Goal: Task Accomplishment & Management: Complete application form

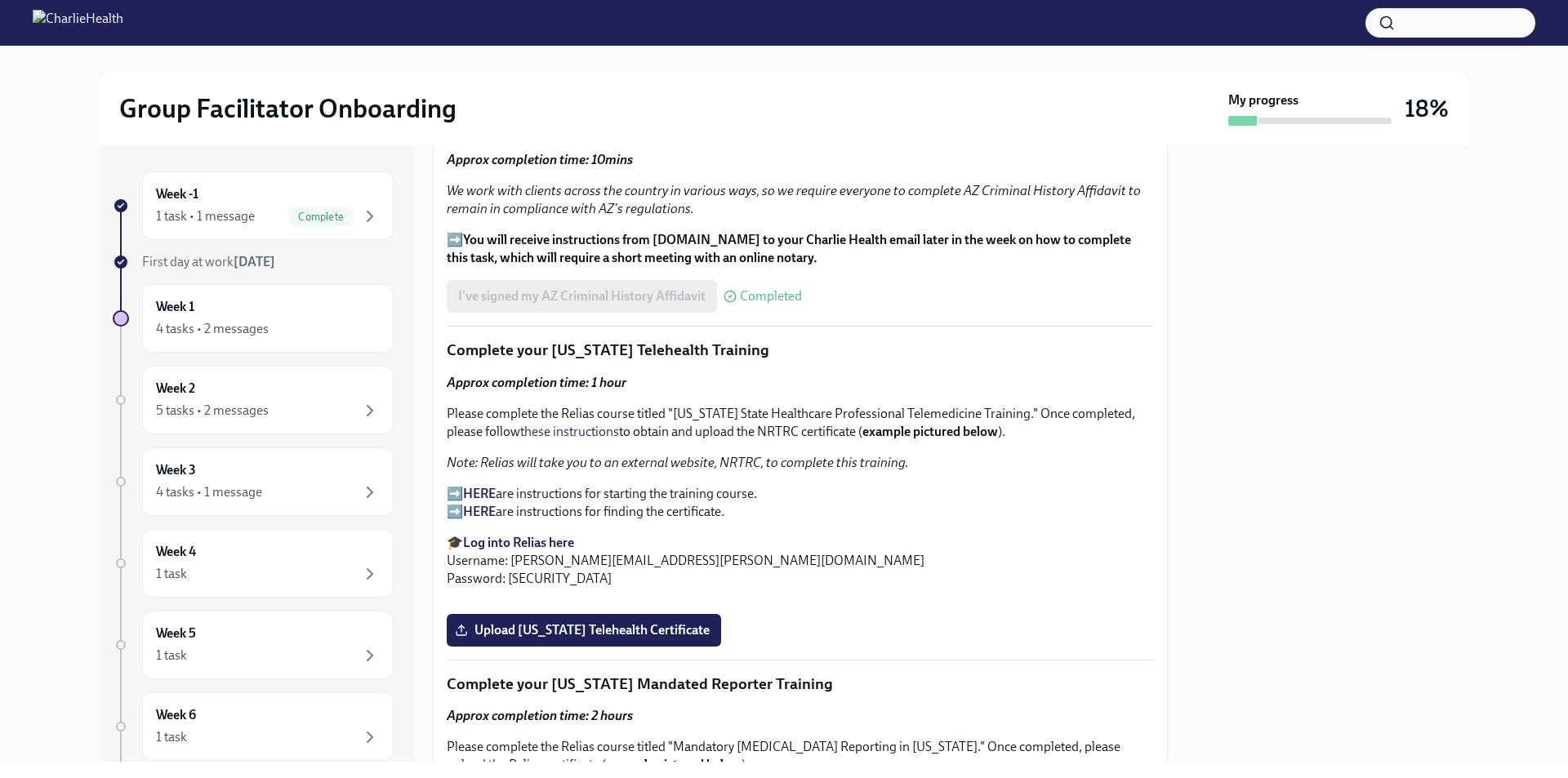
scroll to position [2097, 0]
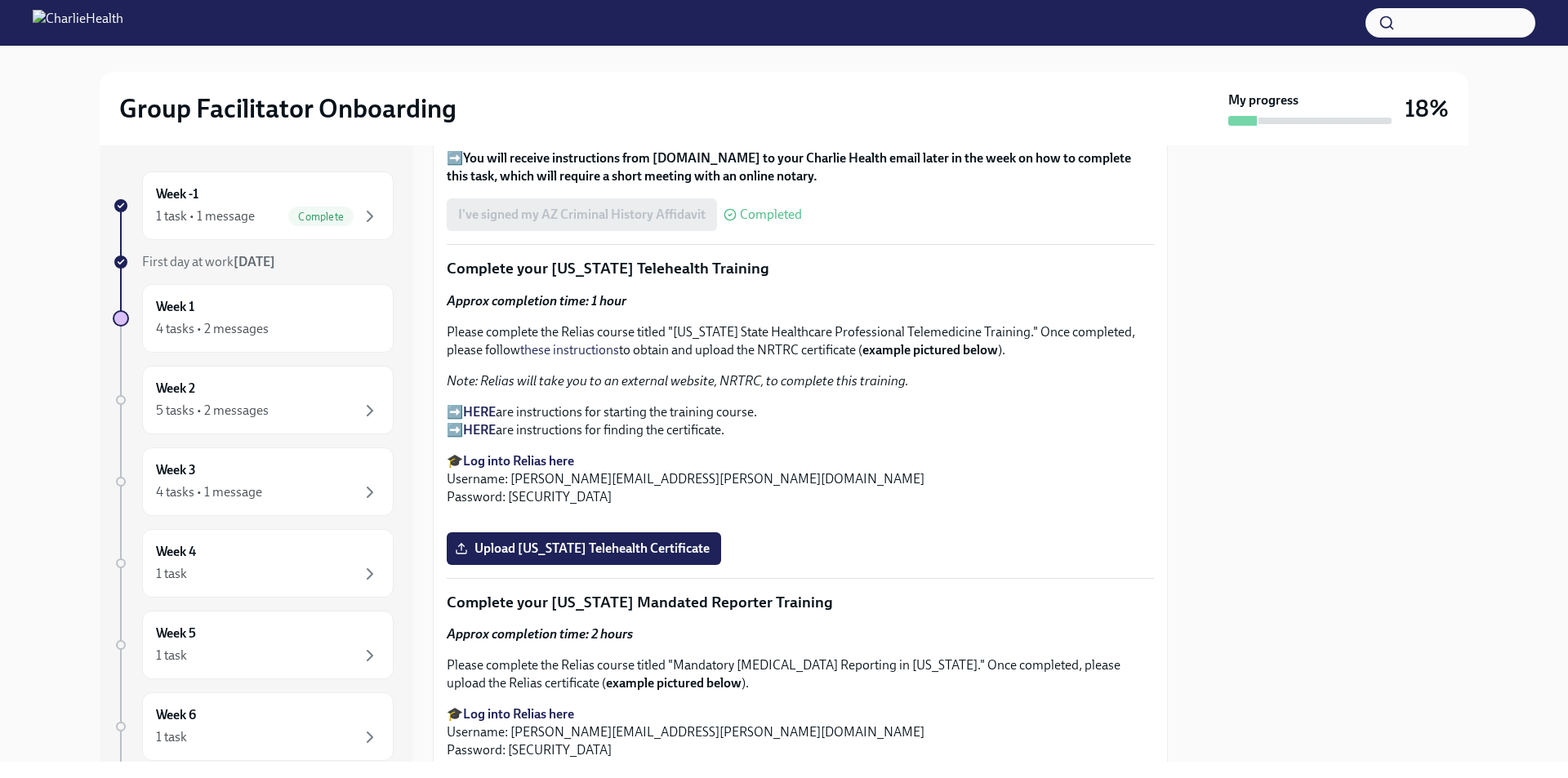
click at [473, 404] on strong "HERE" at bounding box center [479, 412] width 33 height 16
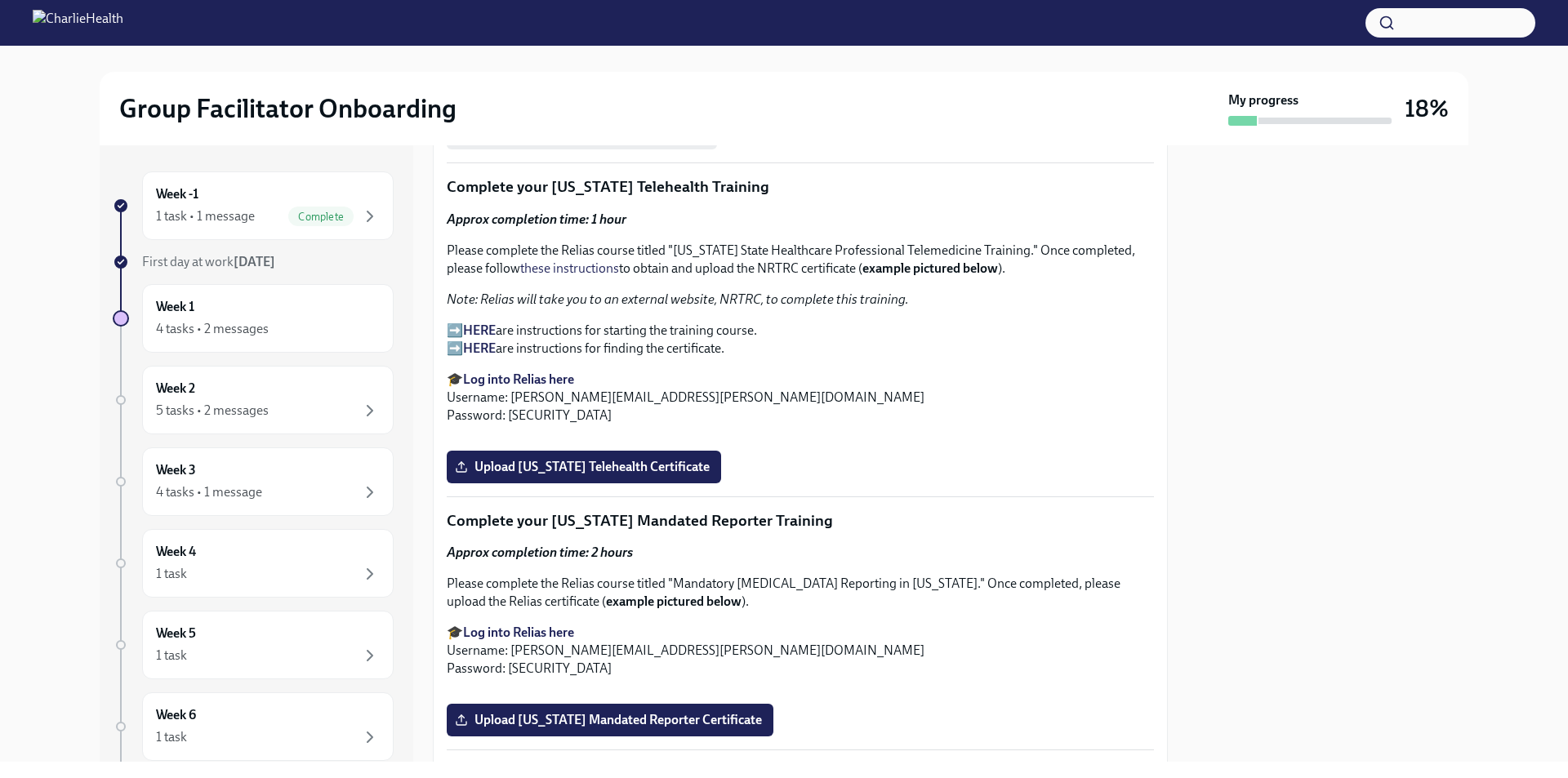
click at [526, 372] on strong "Log into Relias here" at bounding box center [518, 379] width 111 height 16
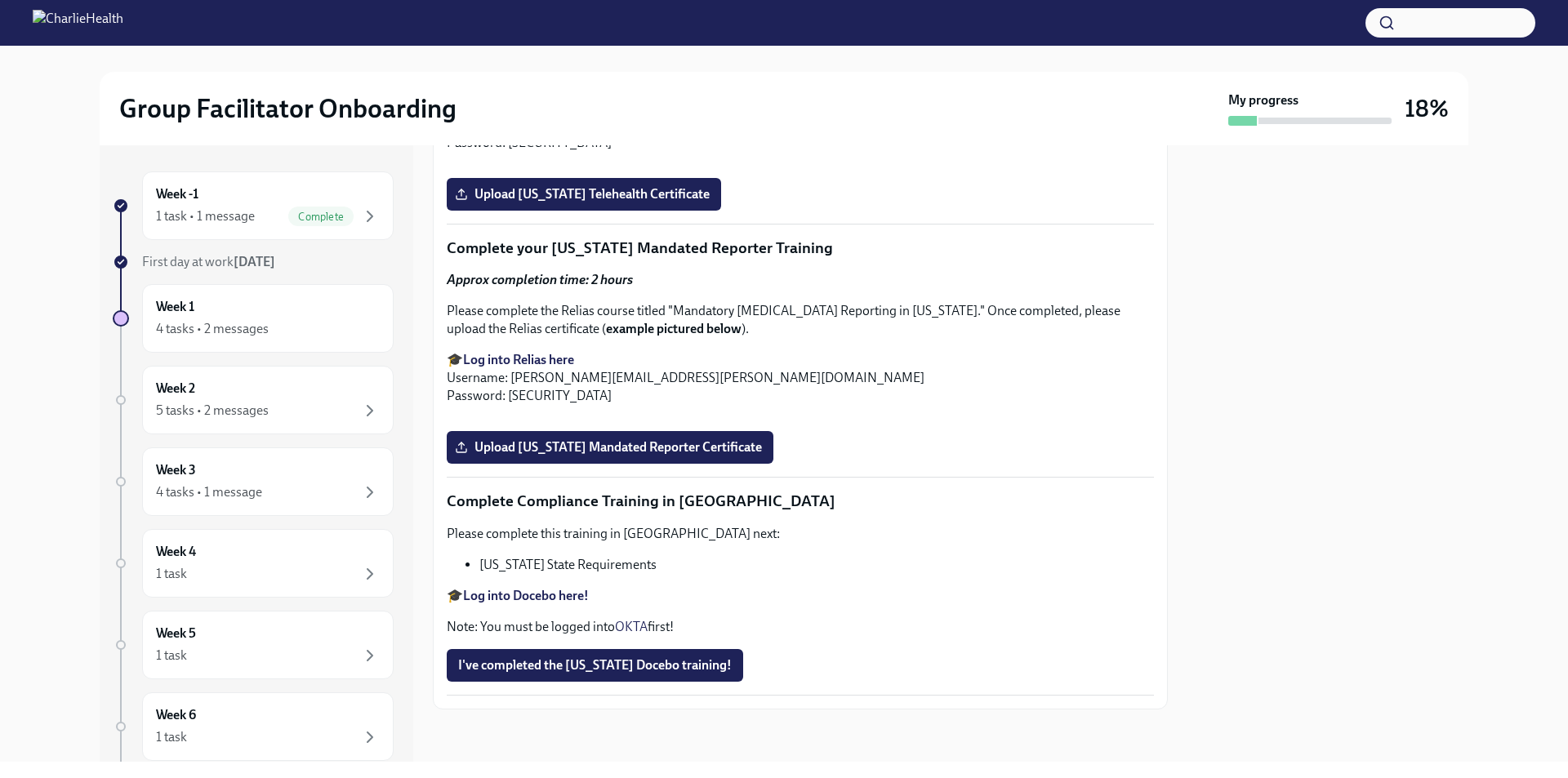
scroll to position [2750, 0]
click at [669, 203] on span "Upload [US_STATE] Telehealth Certificate" at bounding box center [584, 193] width 252 height 16
click at [0, 0] on input "Upload [US_STATE] Telehealth Certificate" at bounding box center [0, 0] width 0 height 0
click at [517, 367] on strong "Log into Relias here" at bounding box center [518, 359] width 111 height 16
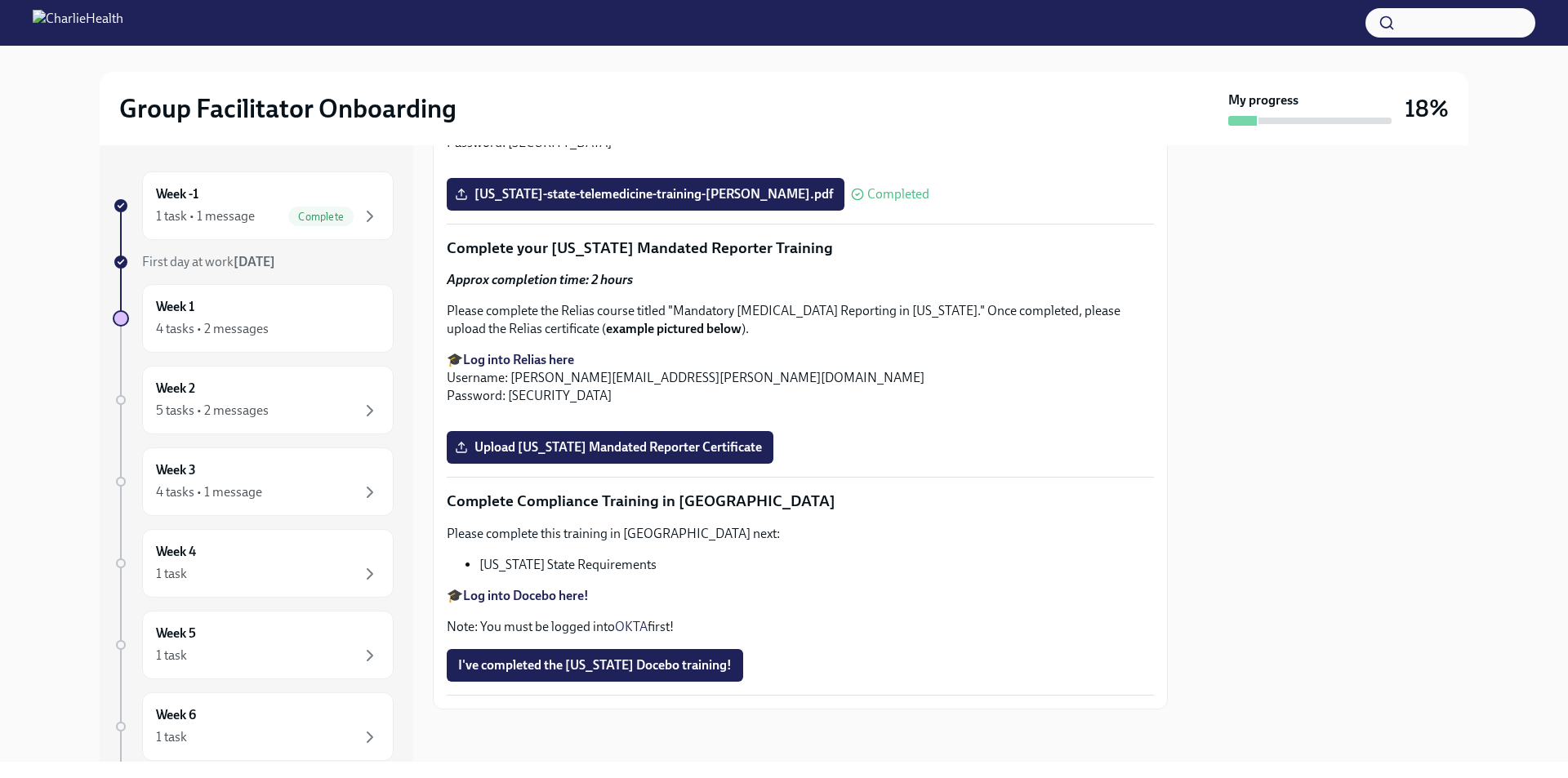
scroll to position [3485, 0]
click at [653, 450] on span "Upload [US_STATE] Mandated Reporter Certificate" at bounding box center [610, 447] width 304 height 16
click at [0, 0] on input "Upload [US_STATE] Mandated Reporter Certificate" at bounding box center [0, 0] width 0 height 0
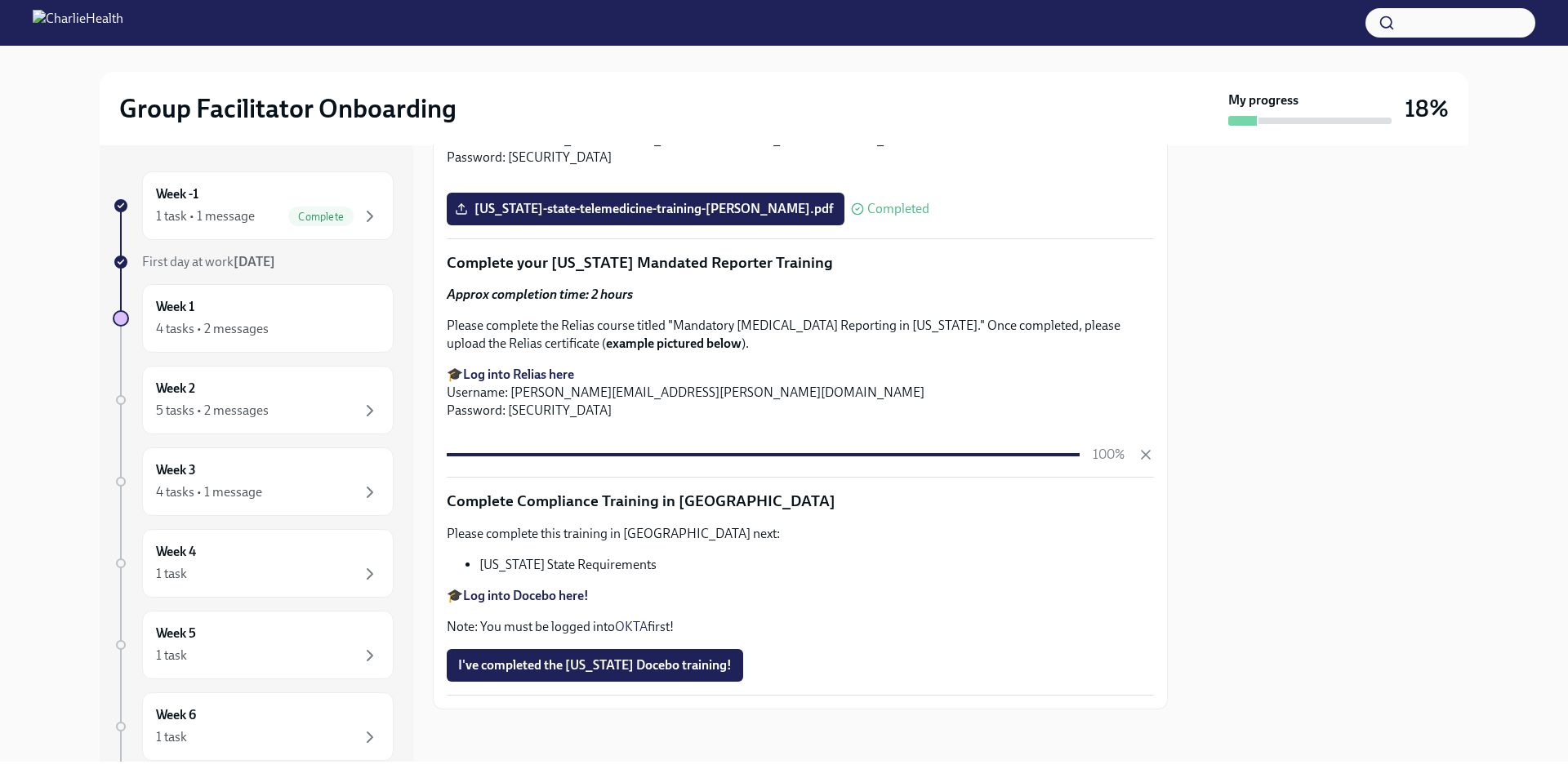
click at [554, 596] on strong "Log into Docebo here!" at bounding box center [526, 595] width 126 height 16
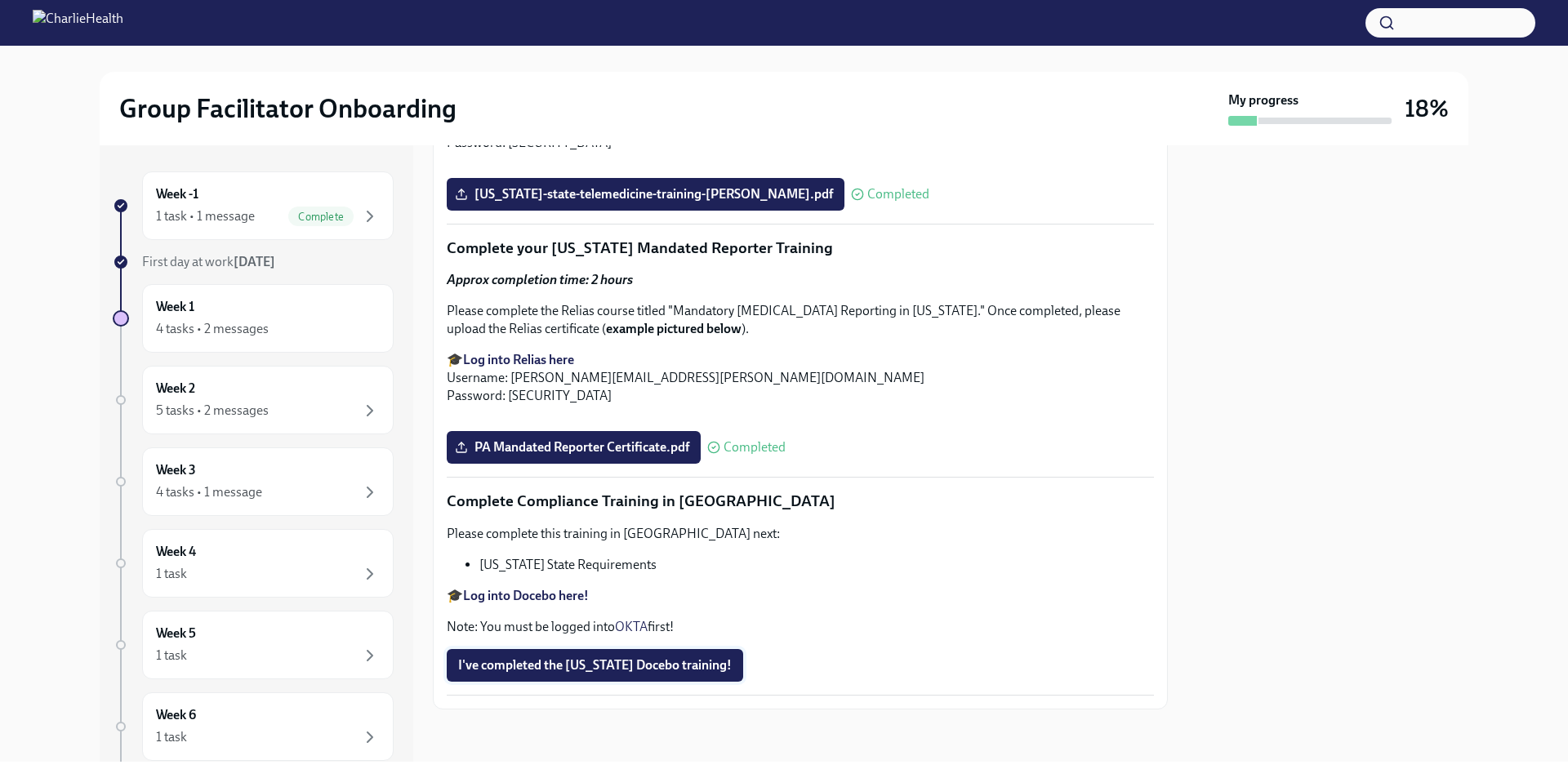
click at [632, 681] on button "I've completed the [US_STATE] Docebo training!" at bounding box center [595, 665] width 297 height 33
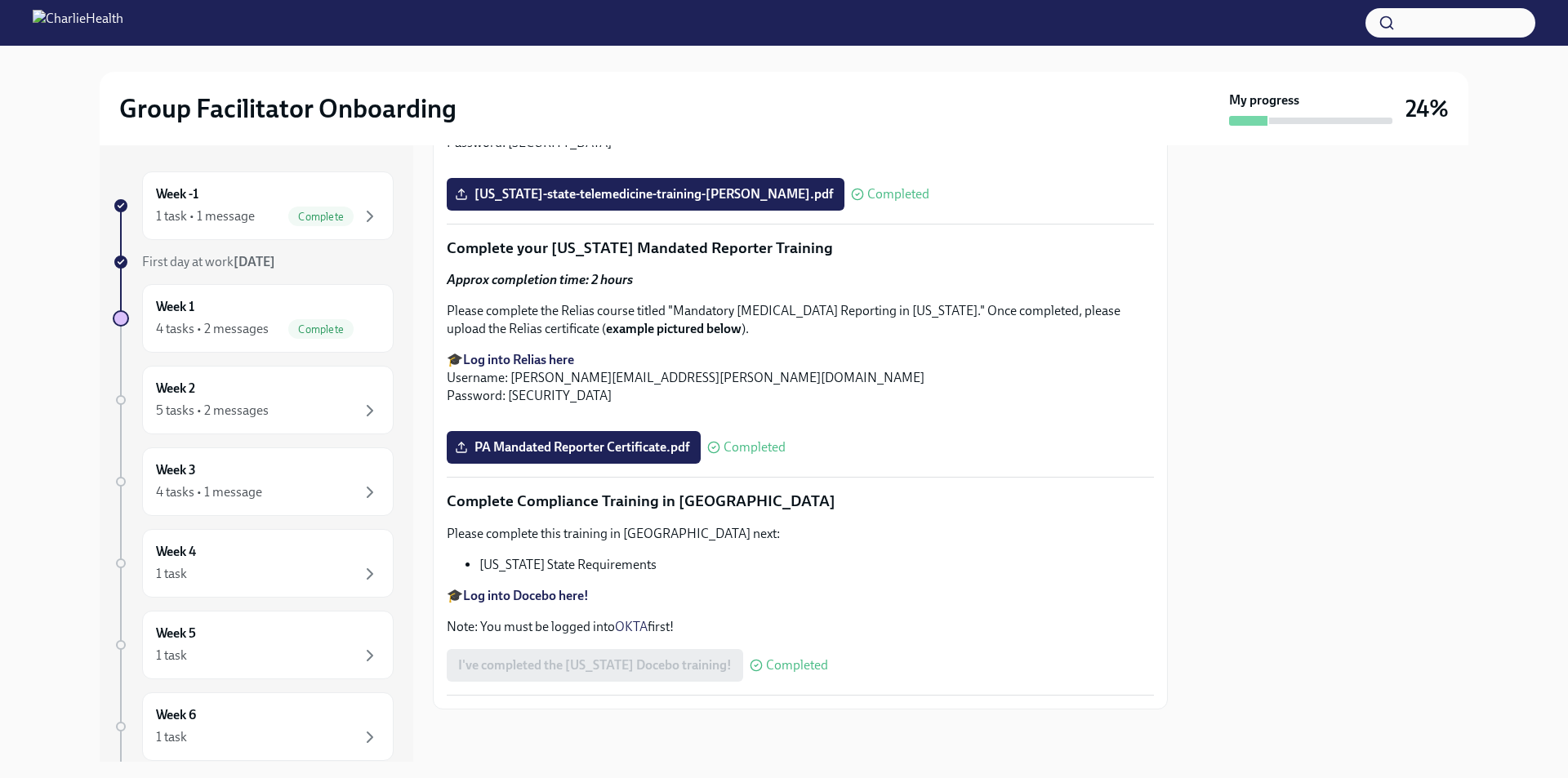
scroll to position [3485, 0]
click at [227, 414] on div "5 tasks • 2 messages" at bounding box center [212, 410] width 113 height 18
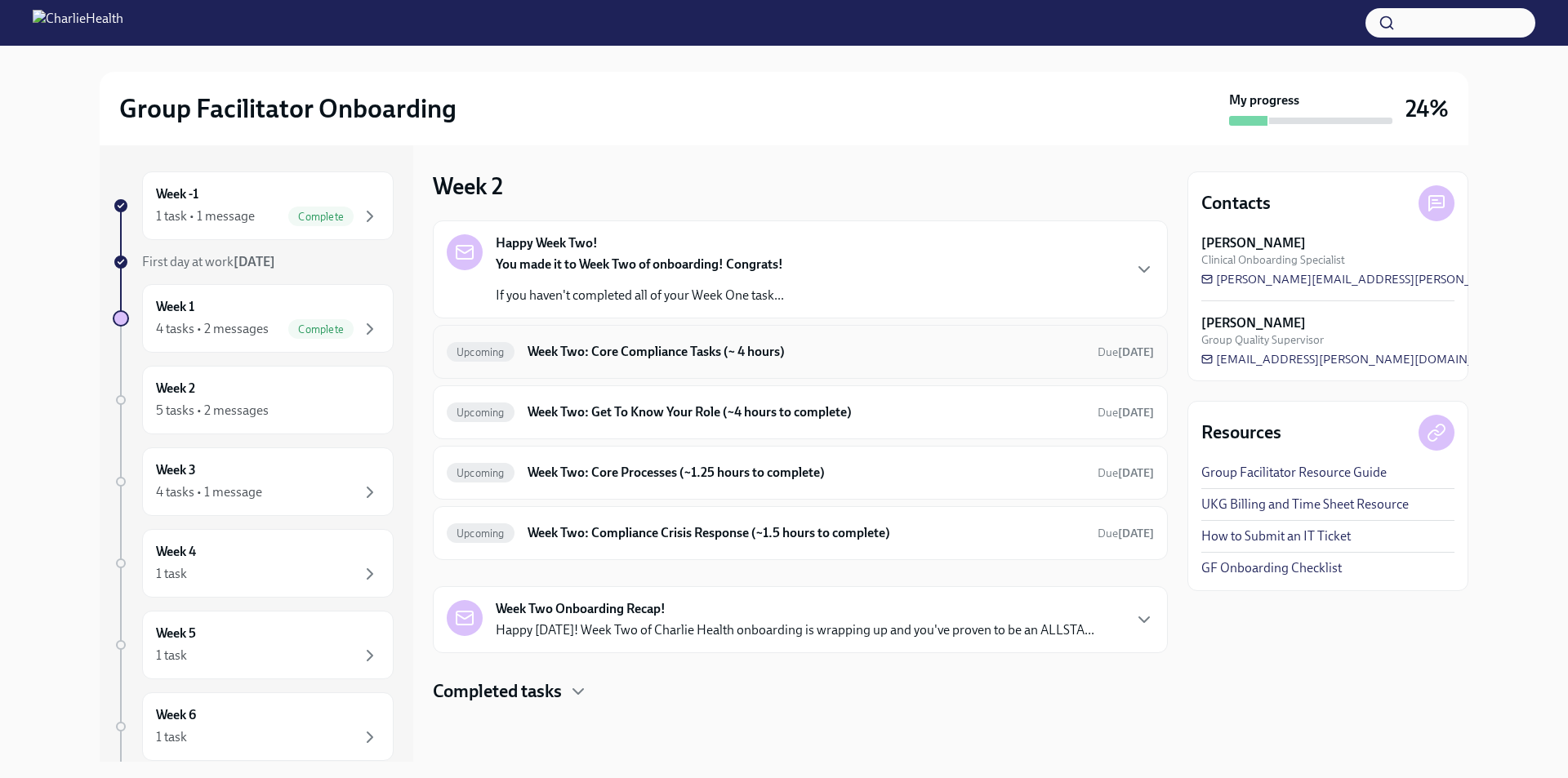
click at [532, 348] on h6 "Week Two: Core Compliance Tasks (~ 4 hours)" at bounding box center [806, 351] width 557 height 18
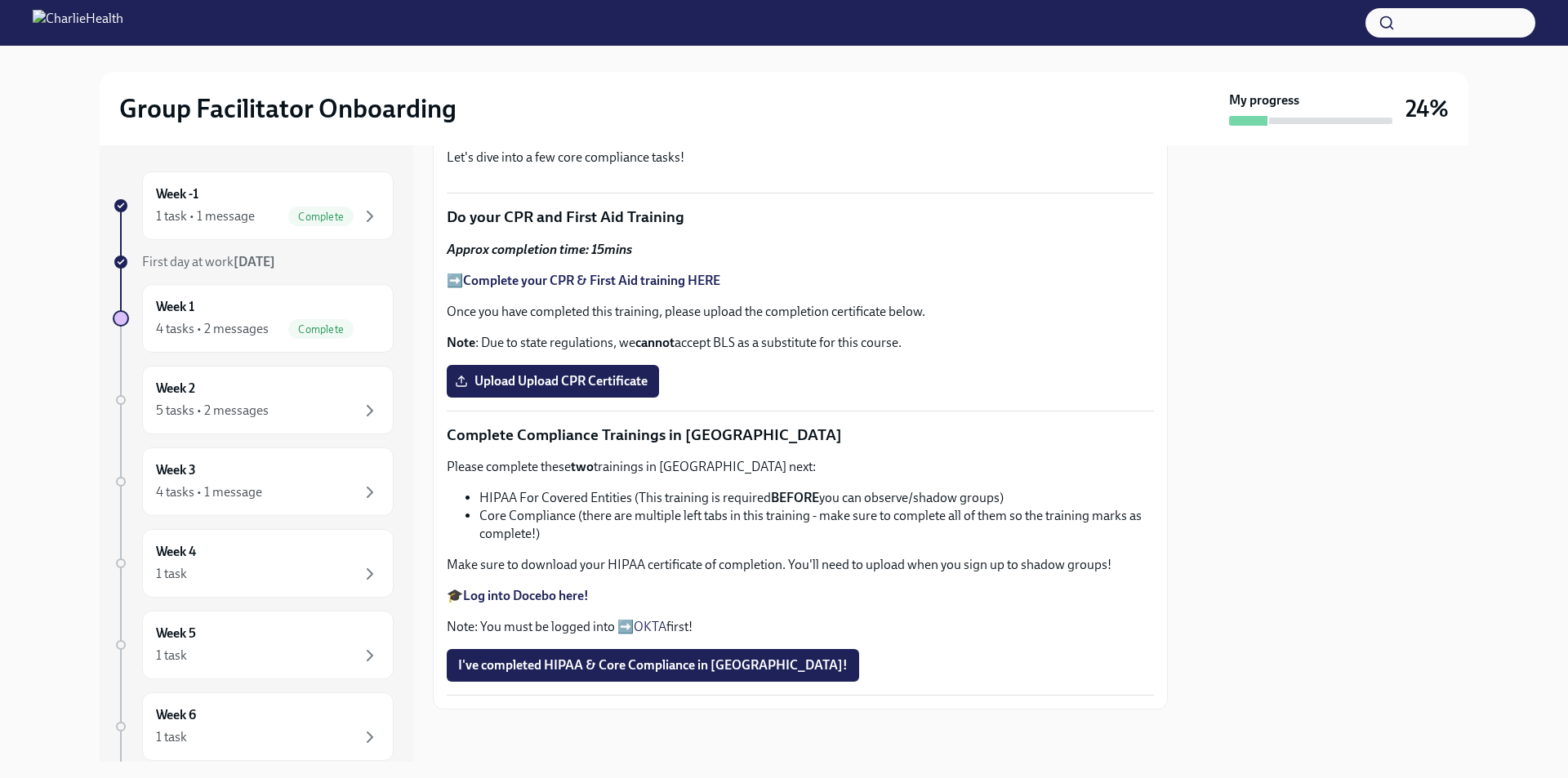
scroll to position [912, 0]
click at [254, 324] on div "4 tasks • 2 messages" at bounding box center [212, 328] width 113 height 18
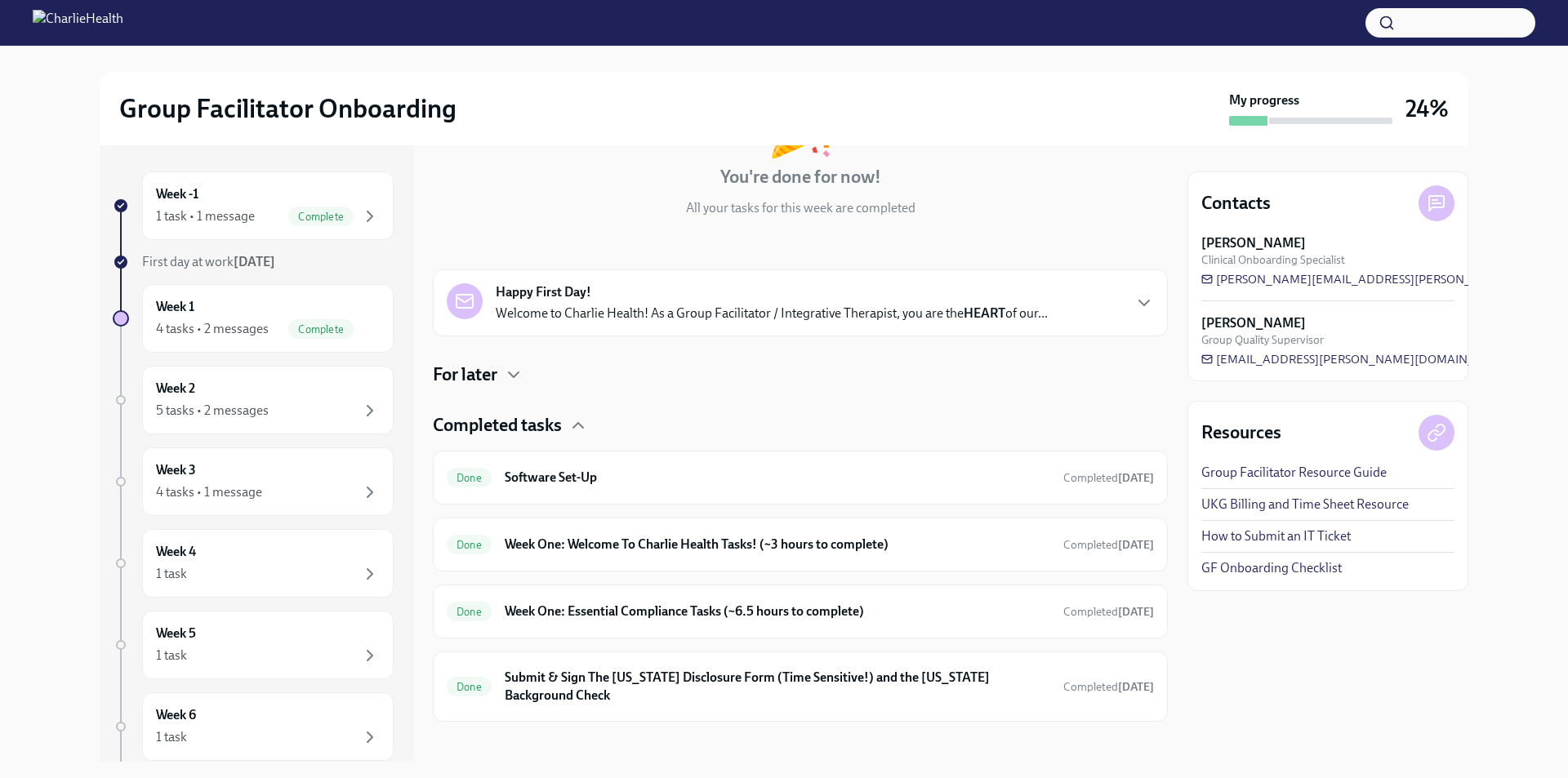
scroll to position [158, 0]
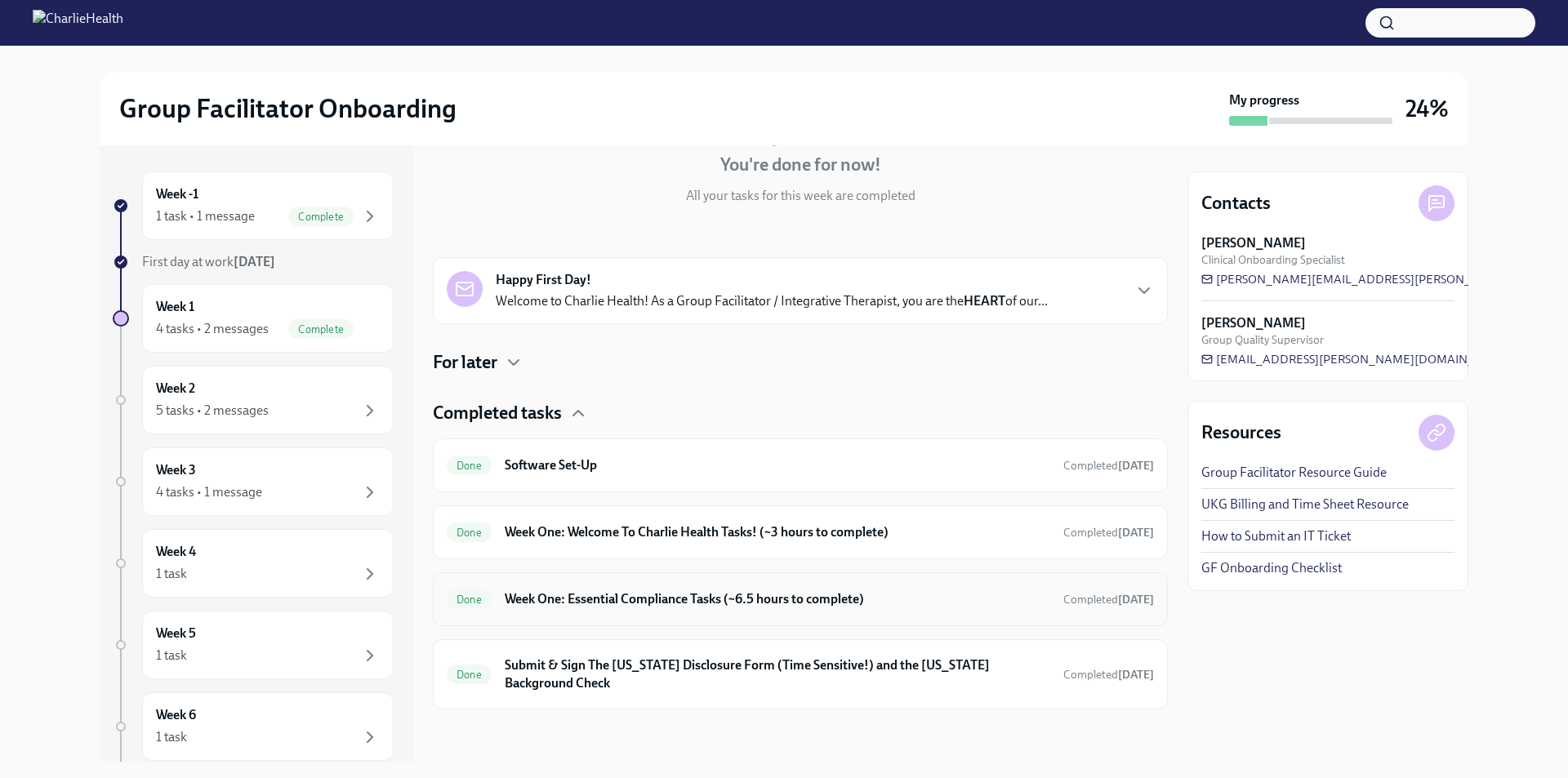
click at [699, 603] on h6 "Week One: Essential Compliance Tasks (~6.5 hours to complete)" at bounding box center [777, 599] width 546 height 18
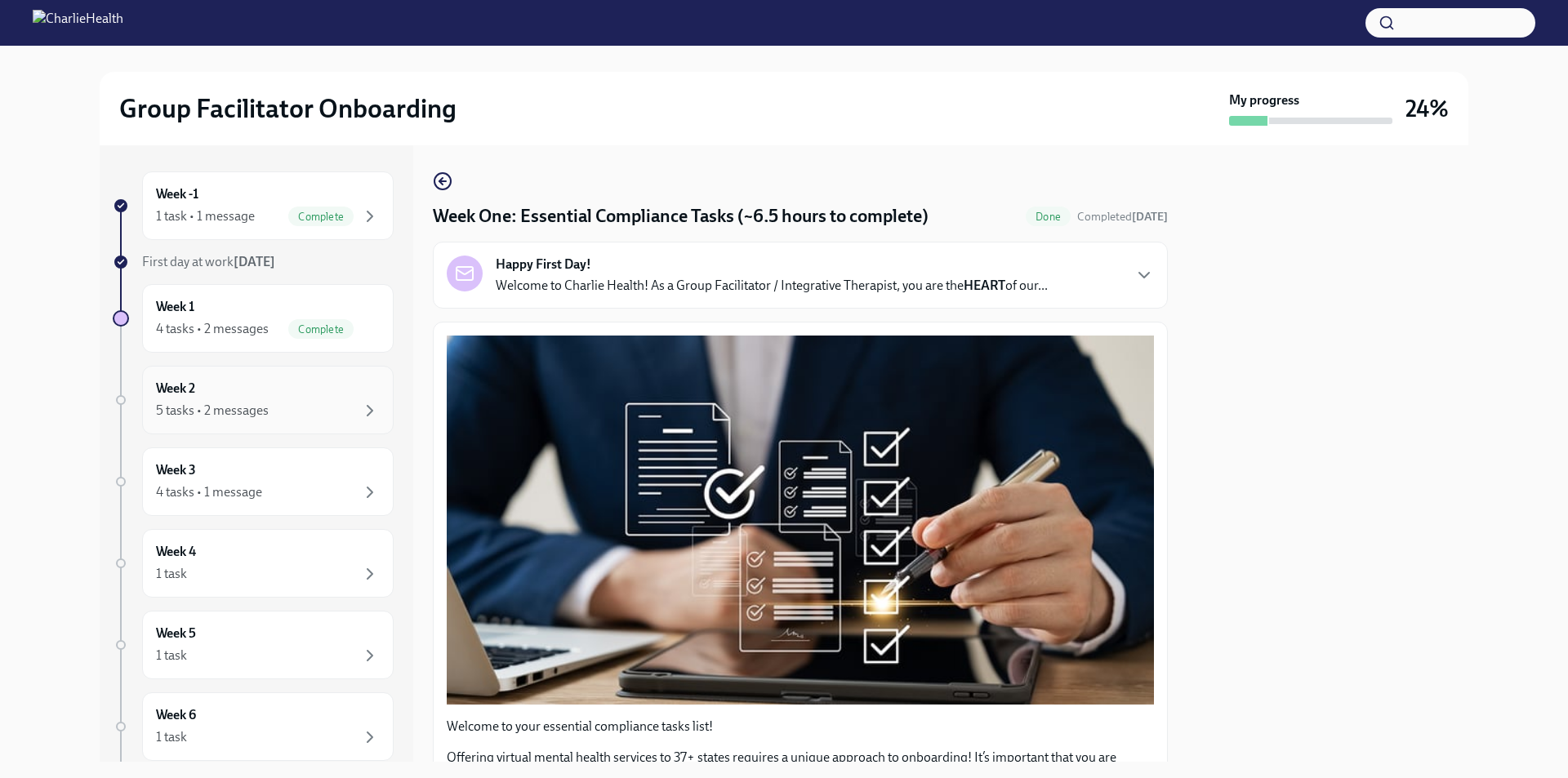
click at [214, 394] on div "Week 2 5 tasks • 2 messages" at bounding box center [268, 399] width 223 height 40
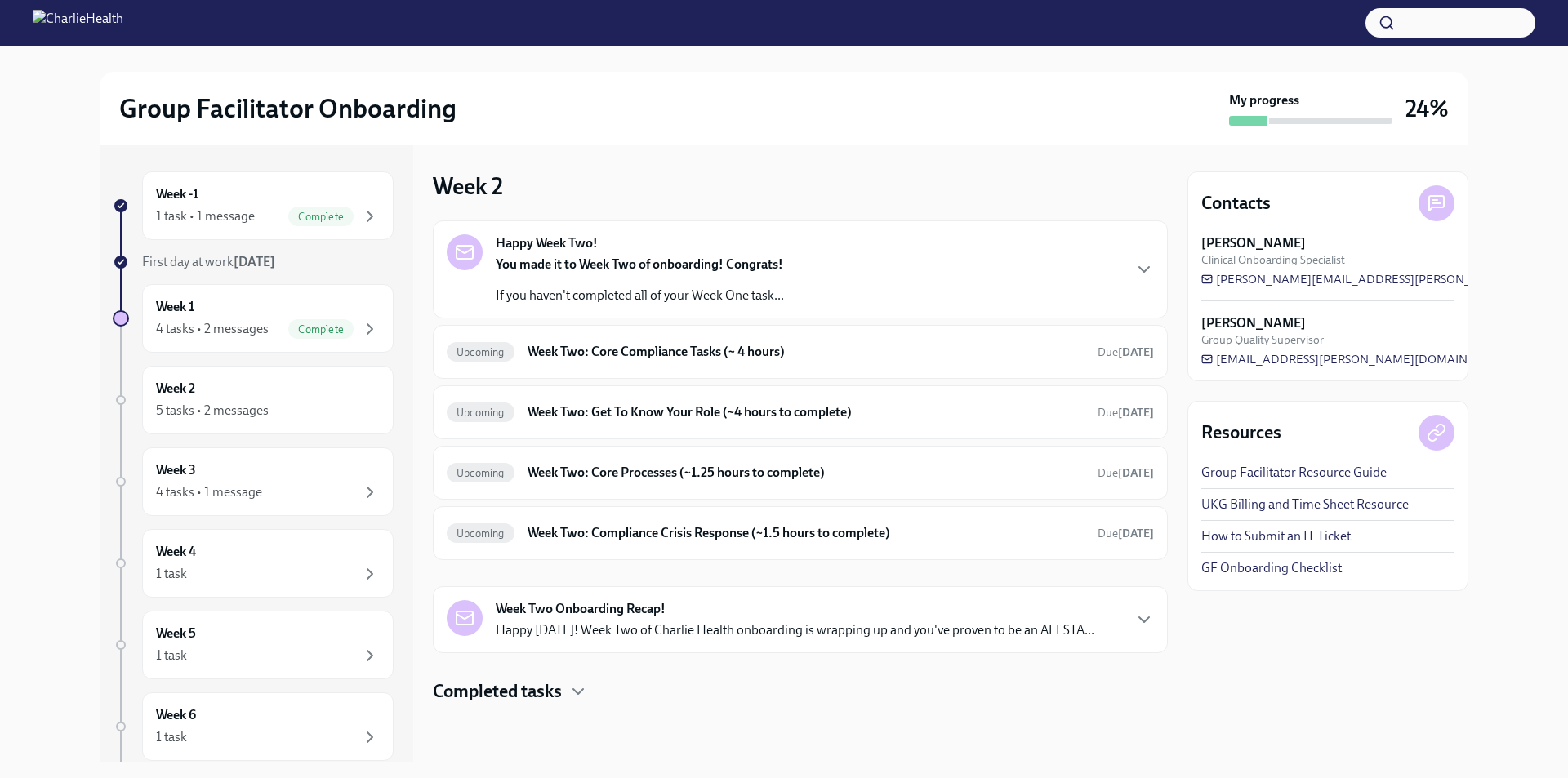
click at [569, 690] on div "Completed tasks" at bounding box center [800, 692] width 735 height 24
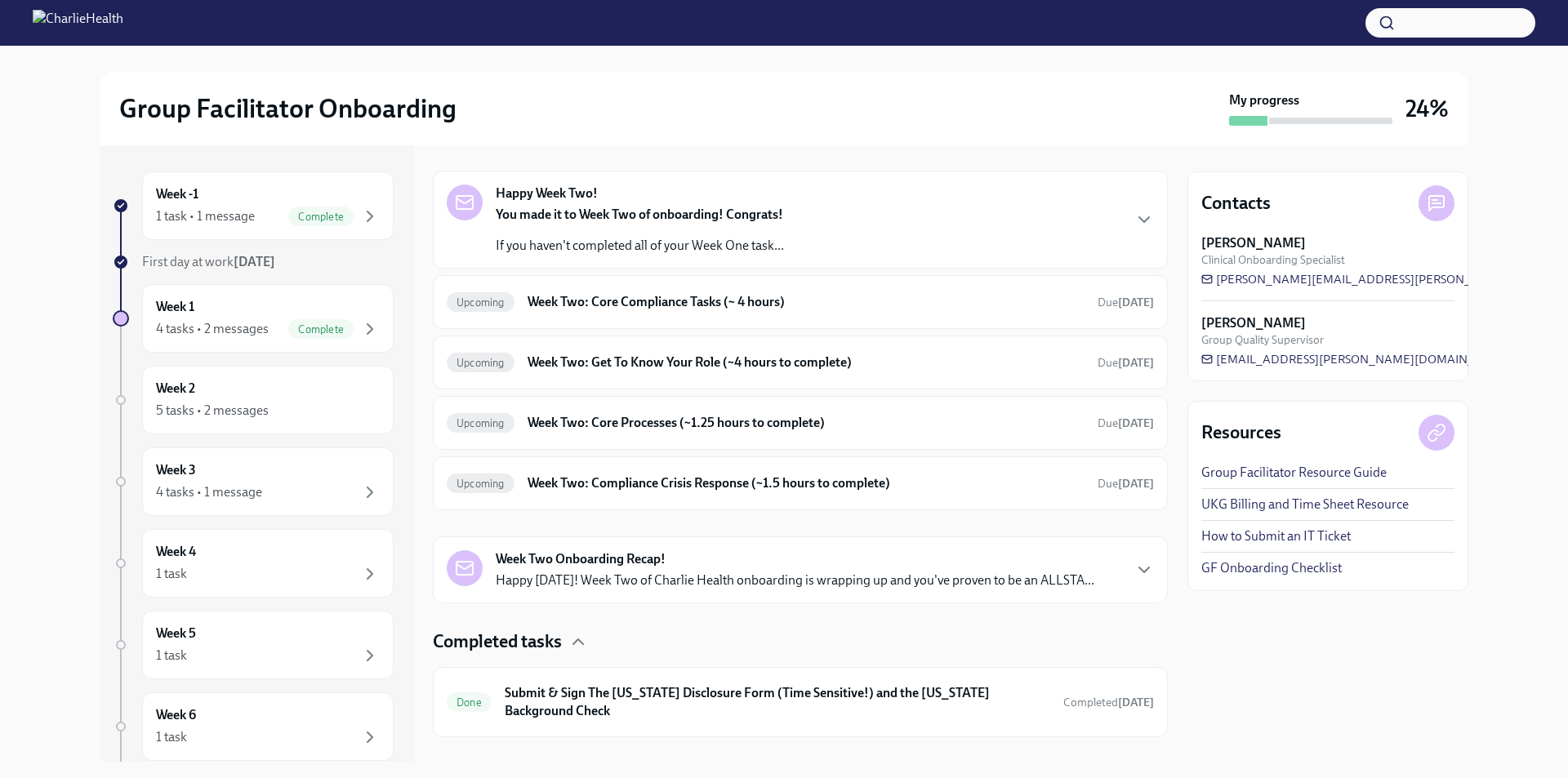
scroll to position [78, 0]
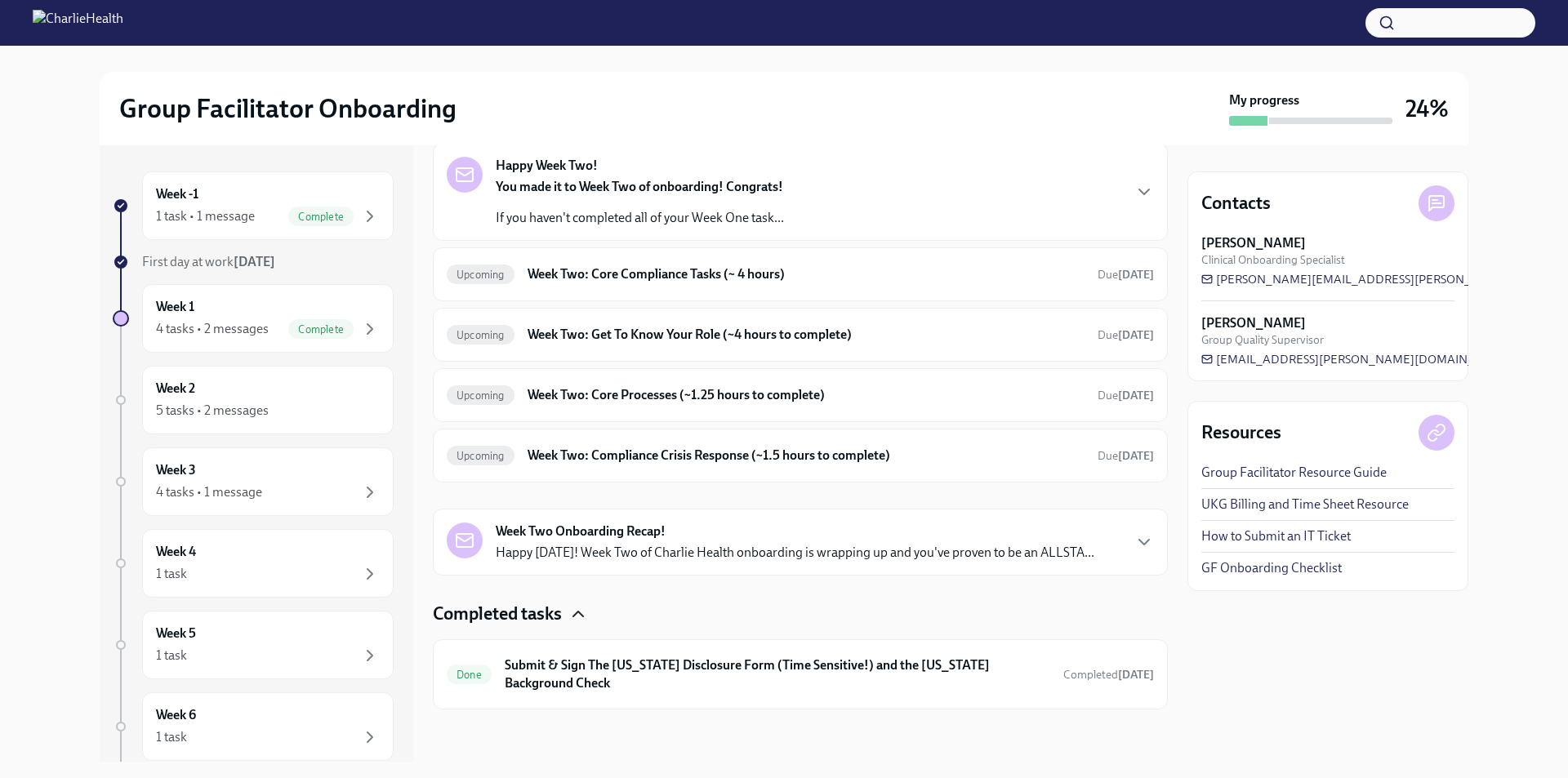
click at [576, 608] on icon "button" at bounding box center [577, 614] width 20 height 20
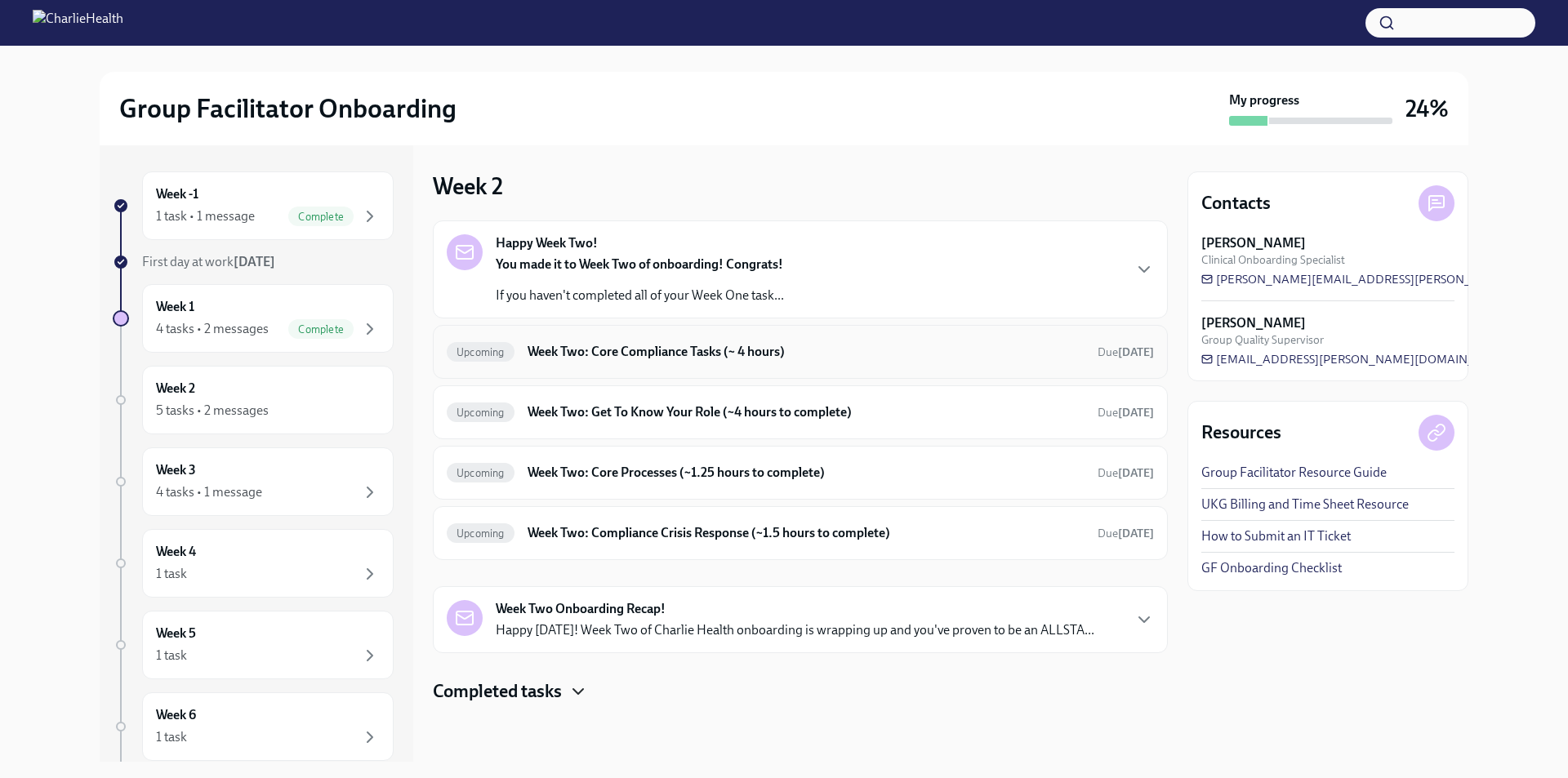
click at [642, 348] on h6 "Week Two: Core Compliance Tasks (~ 4 hours)" at bounding box center [806, 351] width 557 height 18
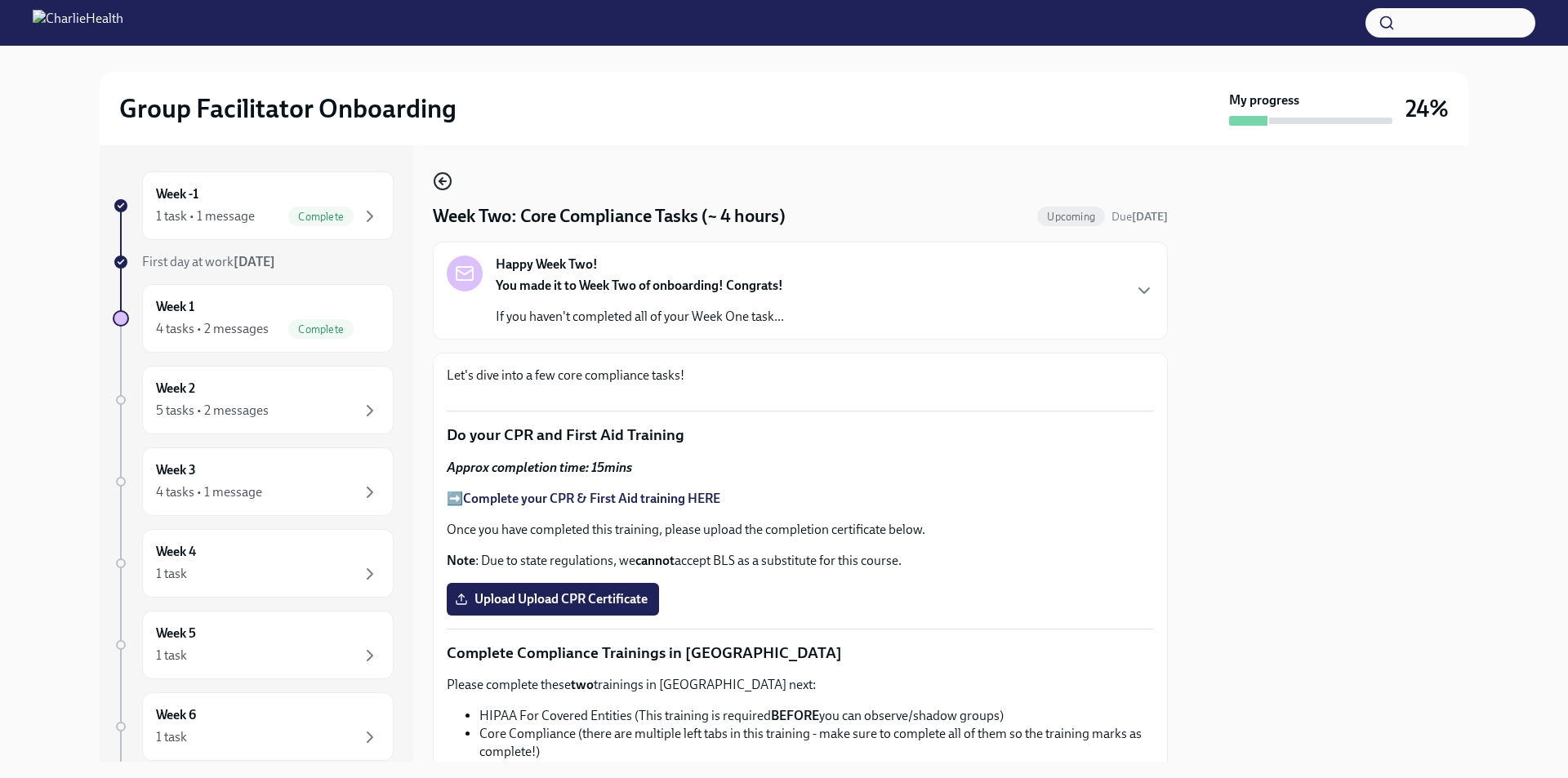
click at [441, 178] on icon "button" at bounding box center [442, 181] width 20 height 20
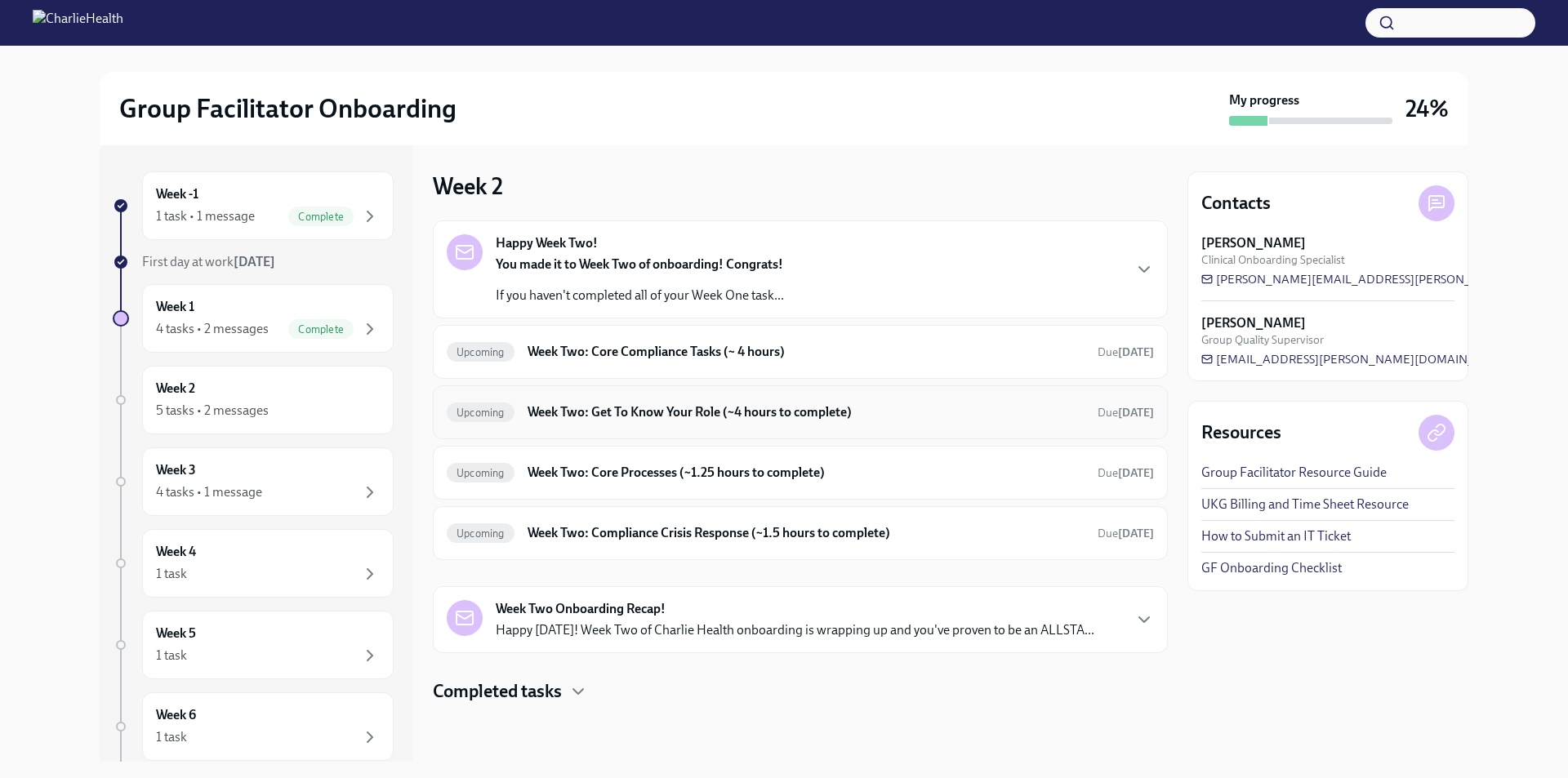
click at [617, 414] on h6 "Week Two: Get To Know Your Role (~4 hours to complete)" at bounding box center [806, 412] width 557 height 18
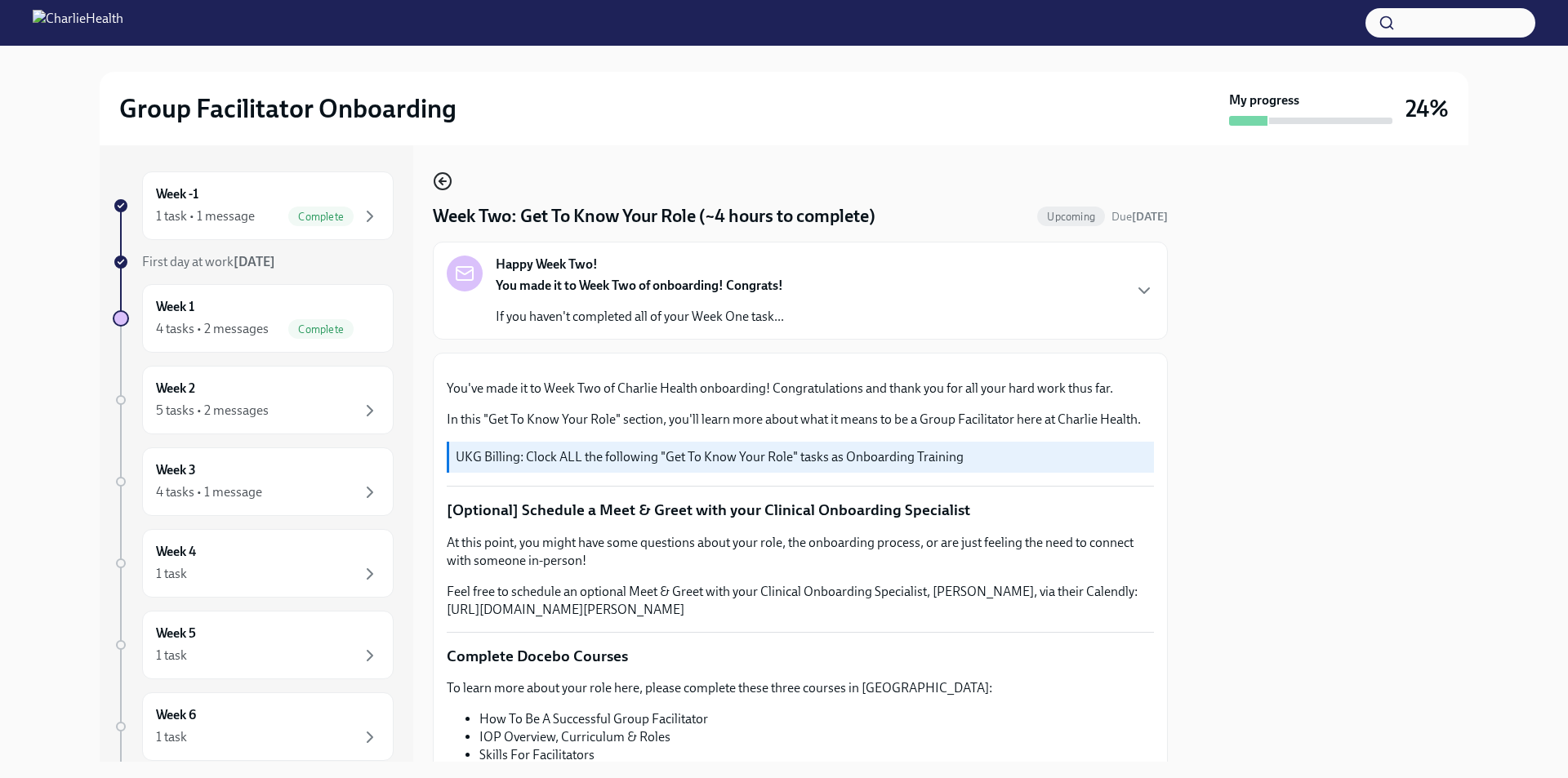
click at [442, 181] on icon "button" at bounding box center [442, 181] width 7 height 0
